Goal: Transaction & Acquisition: Purchase product/service

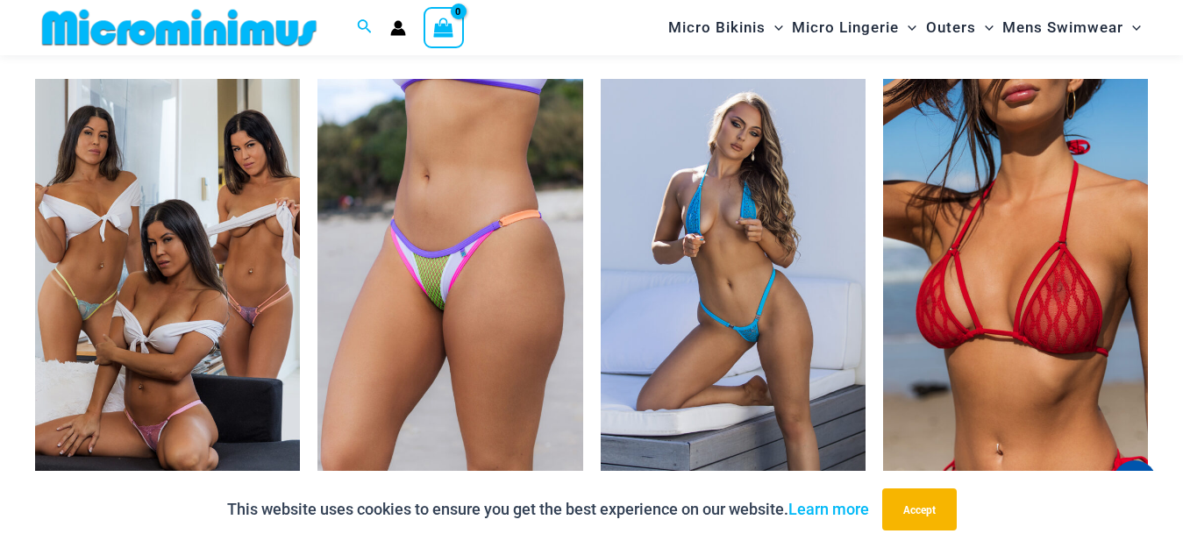
scroll to position [2966, 0]
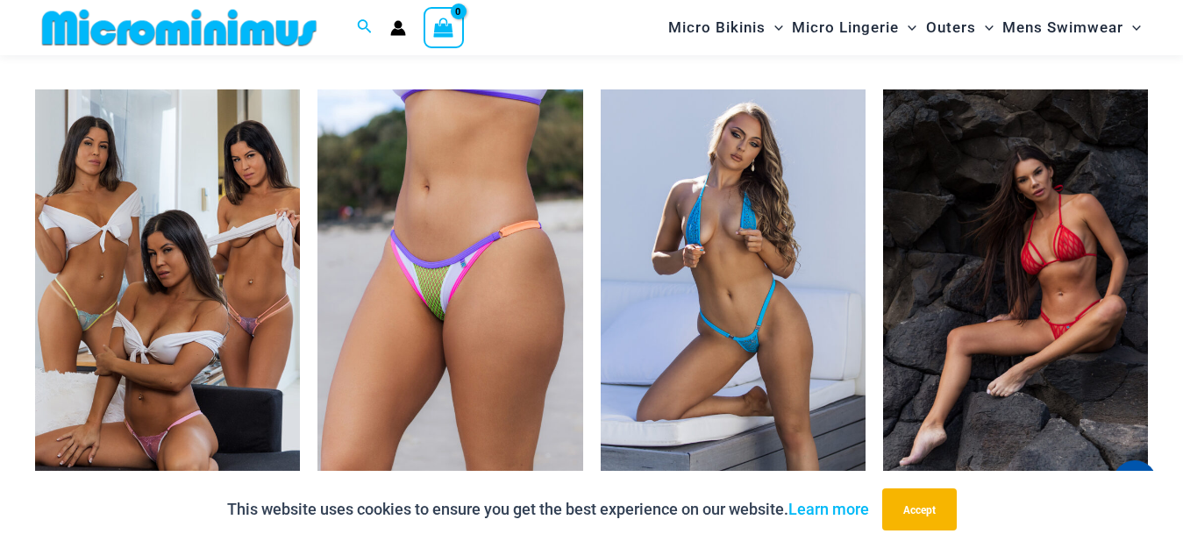
click at [1035, 288] on img at bounding box center [1015, 287] width 265 height 396
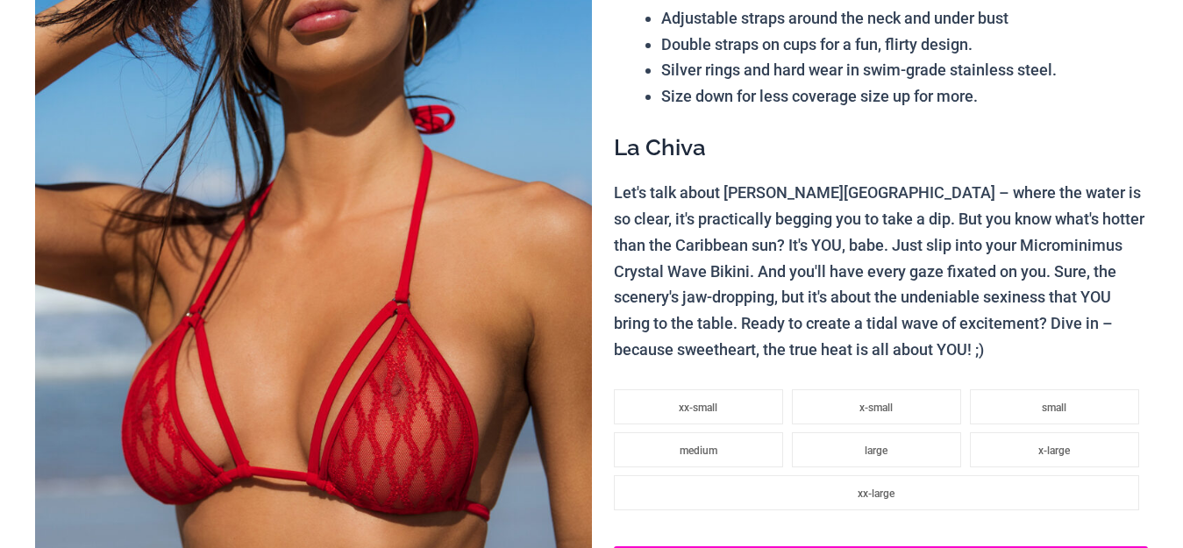
click at [315, 323] on img at bounding box center [313, 329] width 557 height 835
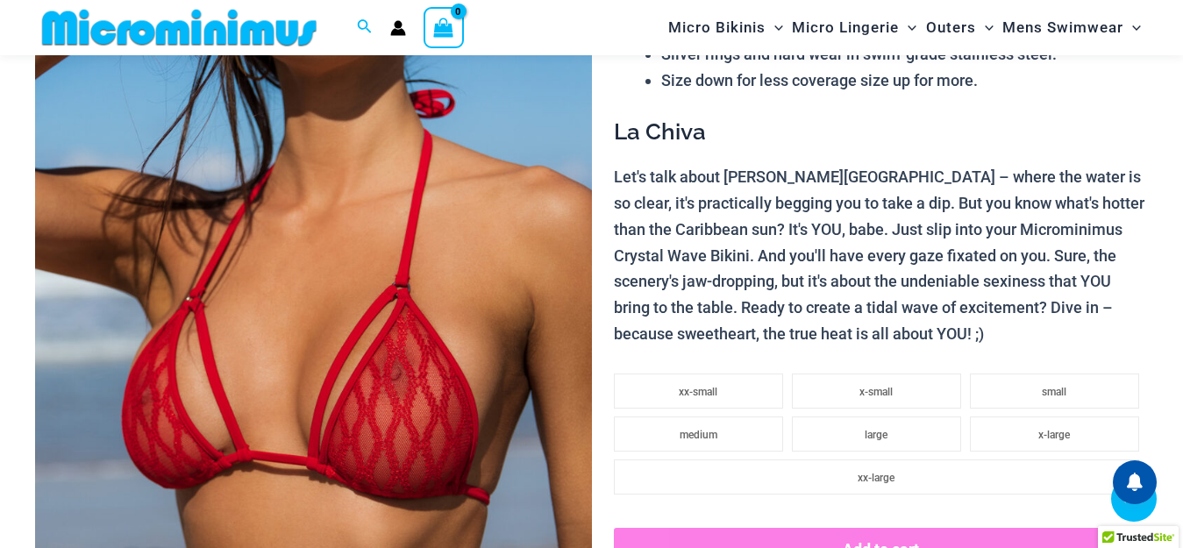
scroll to position [3596, 0]
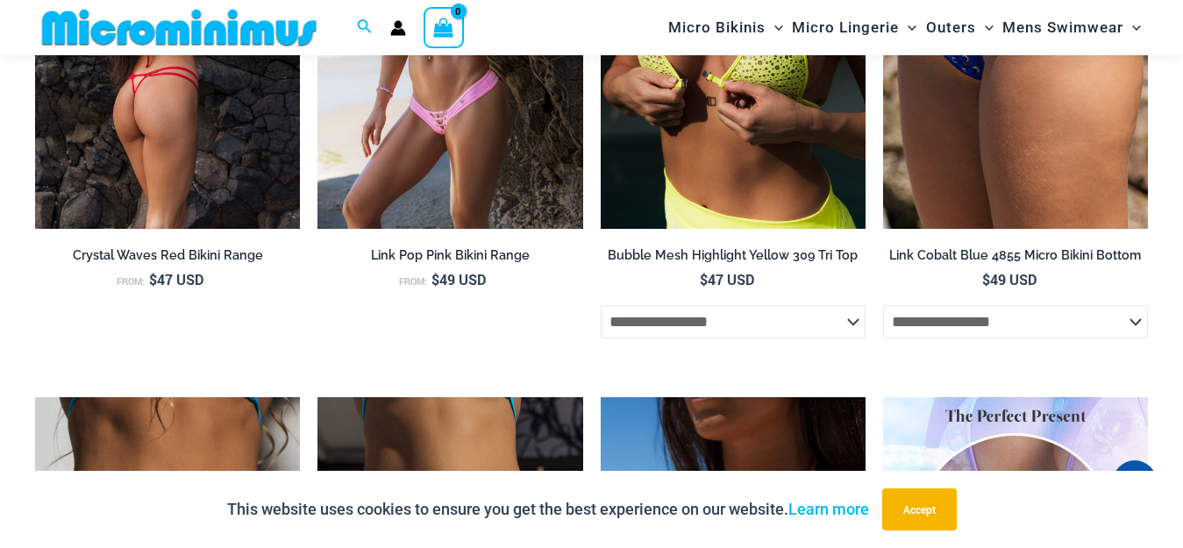
drag, startPoint x: 305, startPoint y: 269, endPoint x: 249, endPoint y: 199, distance: 89.9
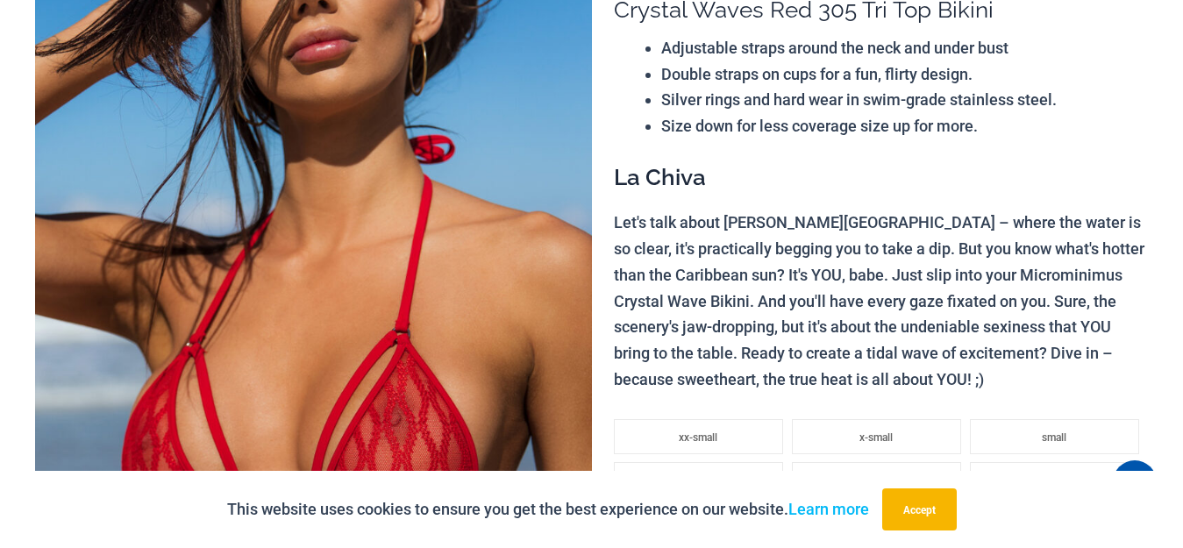
scroll to position [0, 0]
